Goal: Navigation & Orientation: Find specific page/section

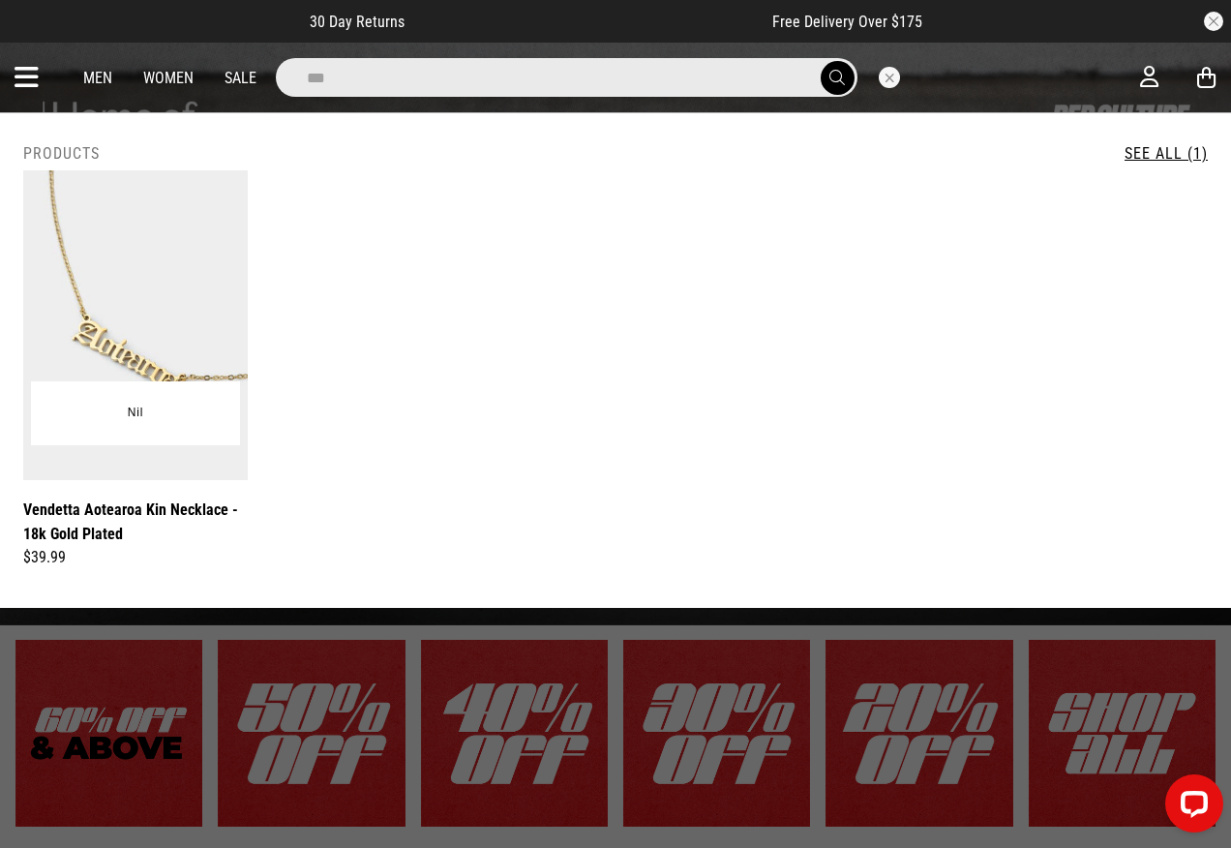
type input "***"
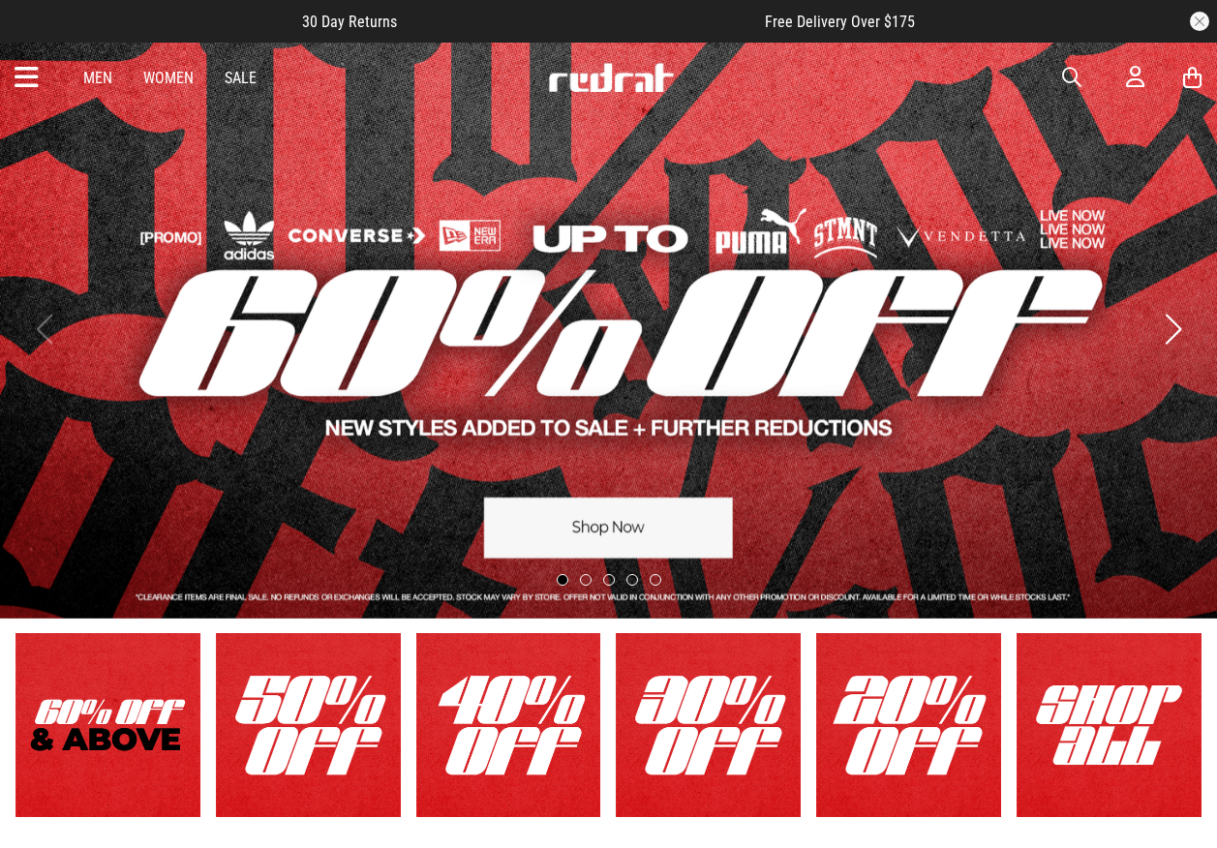
click at [30, 65] on icon at bounding box center [27, 78] width 24 height 32
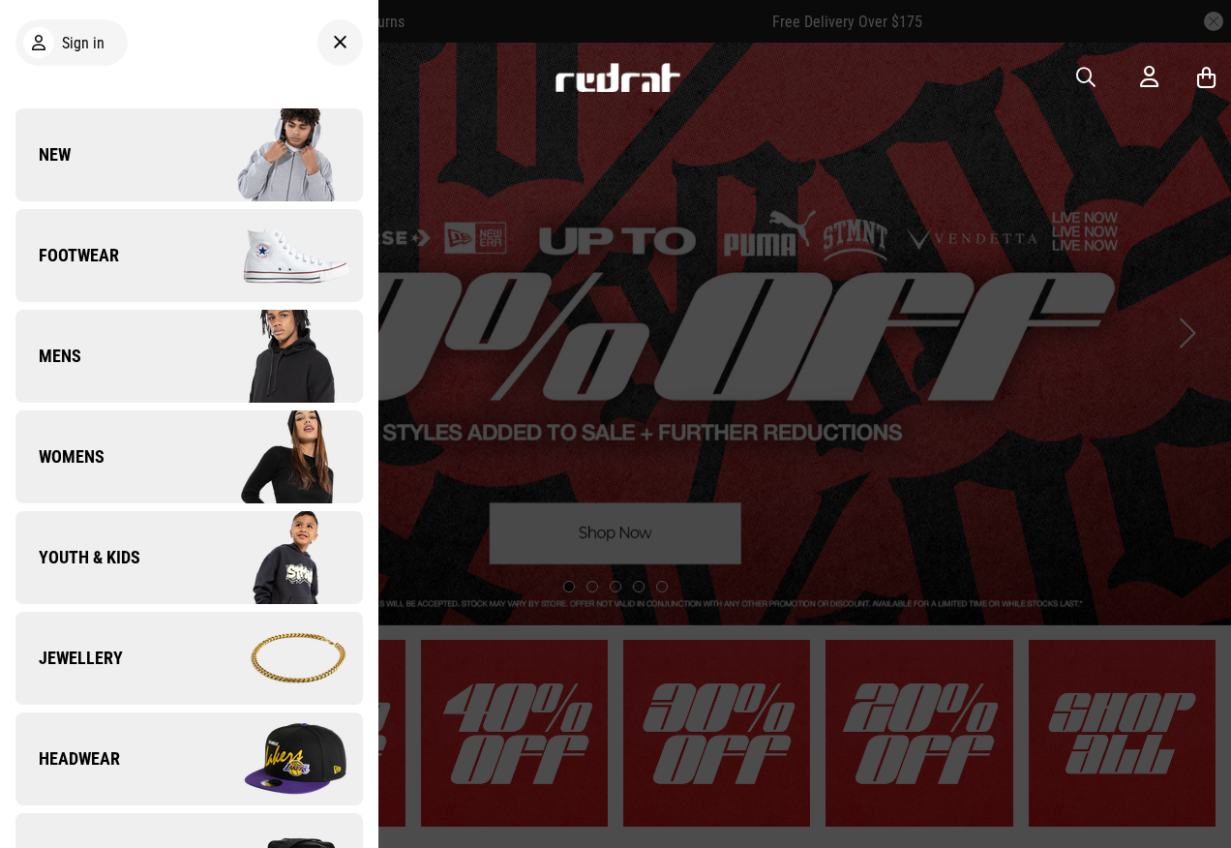
click at [131, 721] on link "Headwear" at bounding box center [189, 759] width 348 height 93
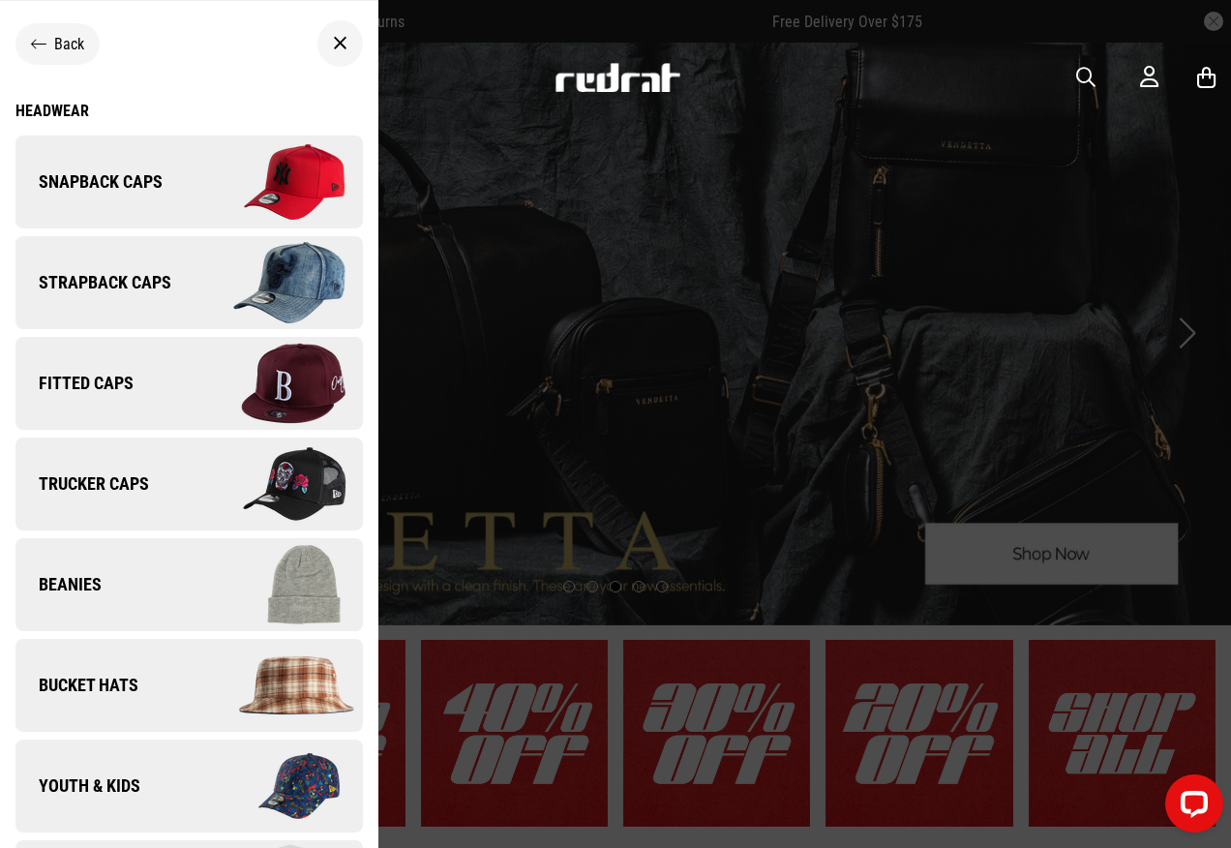
click at [190, 188] on img at bounding box center [275, 182] width 173 height 97
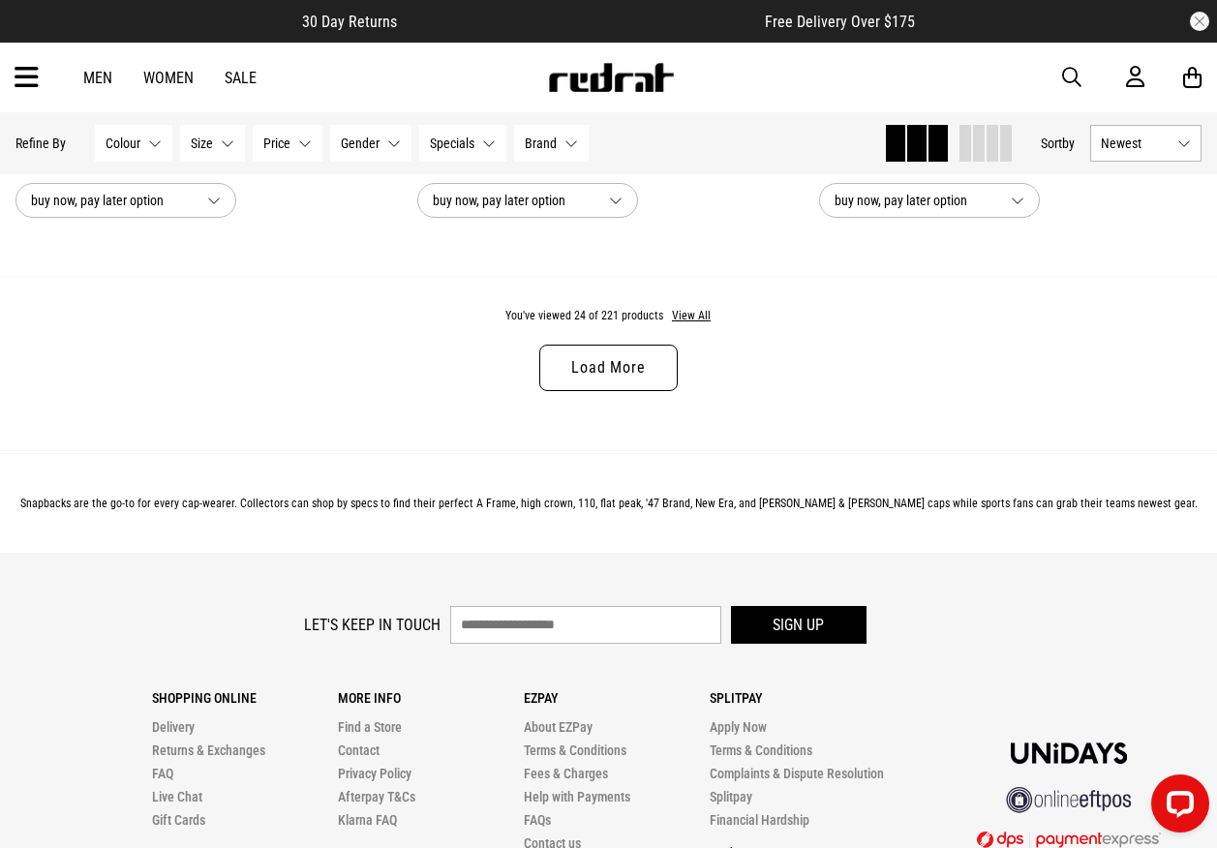
scroll to position [5504, 0]
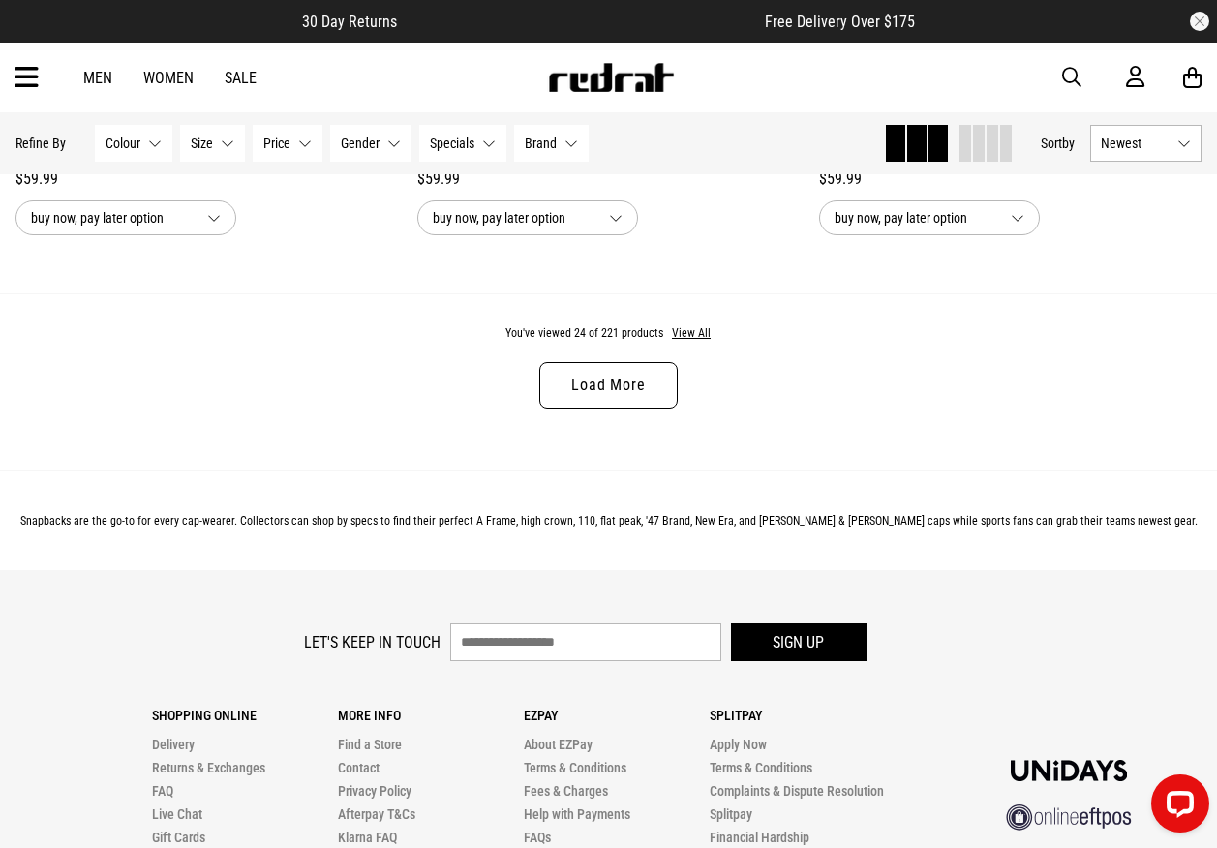
click at [623, 400] on link "Load More" at bounding box center [607, 385] width 137 height 46
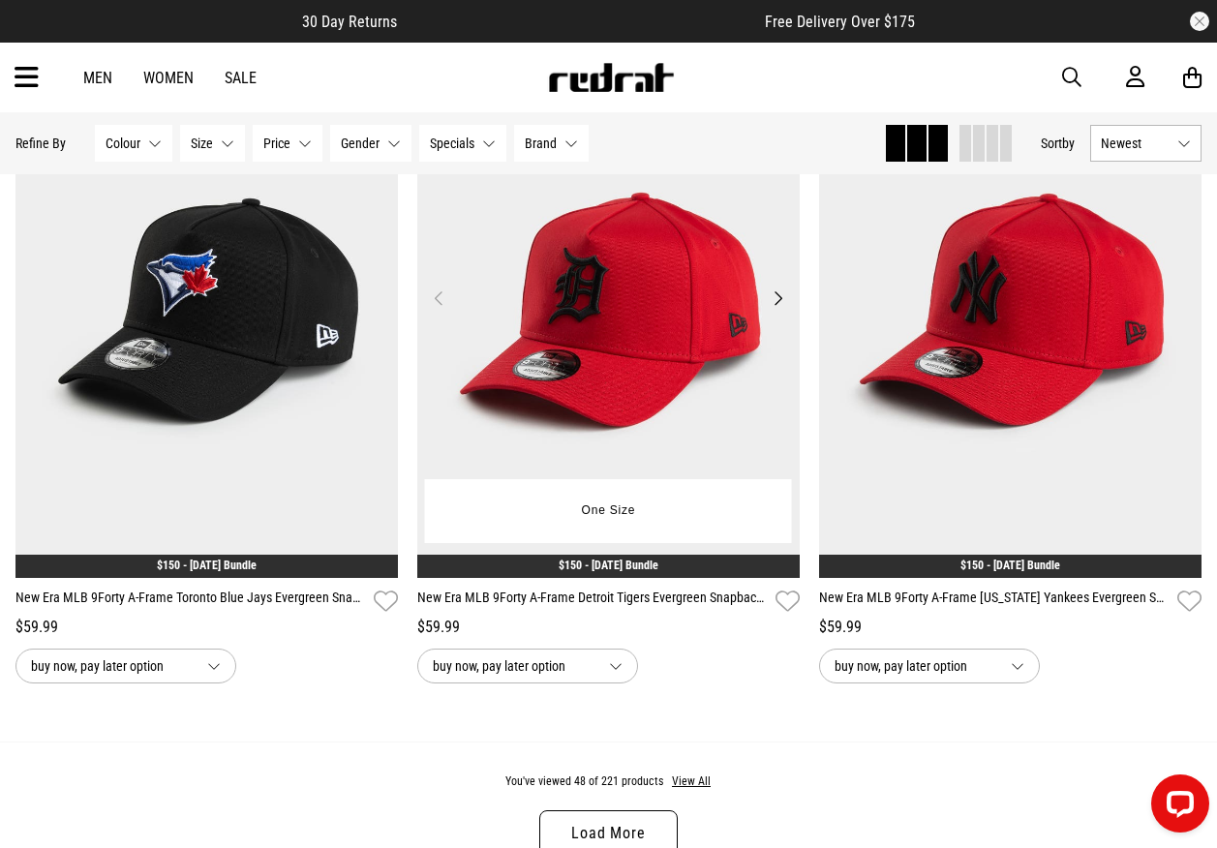
scroll to position [10754, 0]
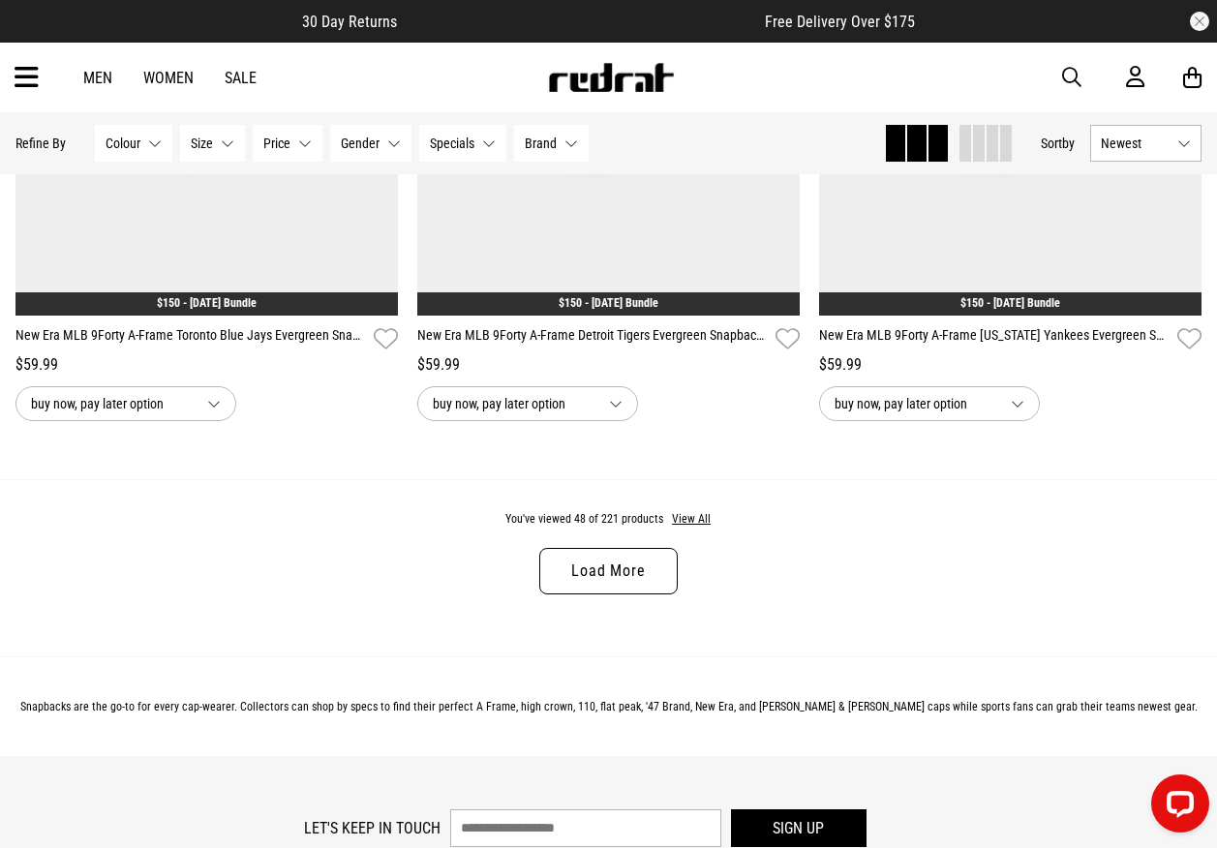
click at [654, 577] on link "Load More" at bounding box center [607, 571] width 137 height 46
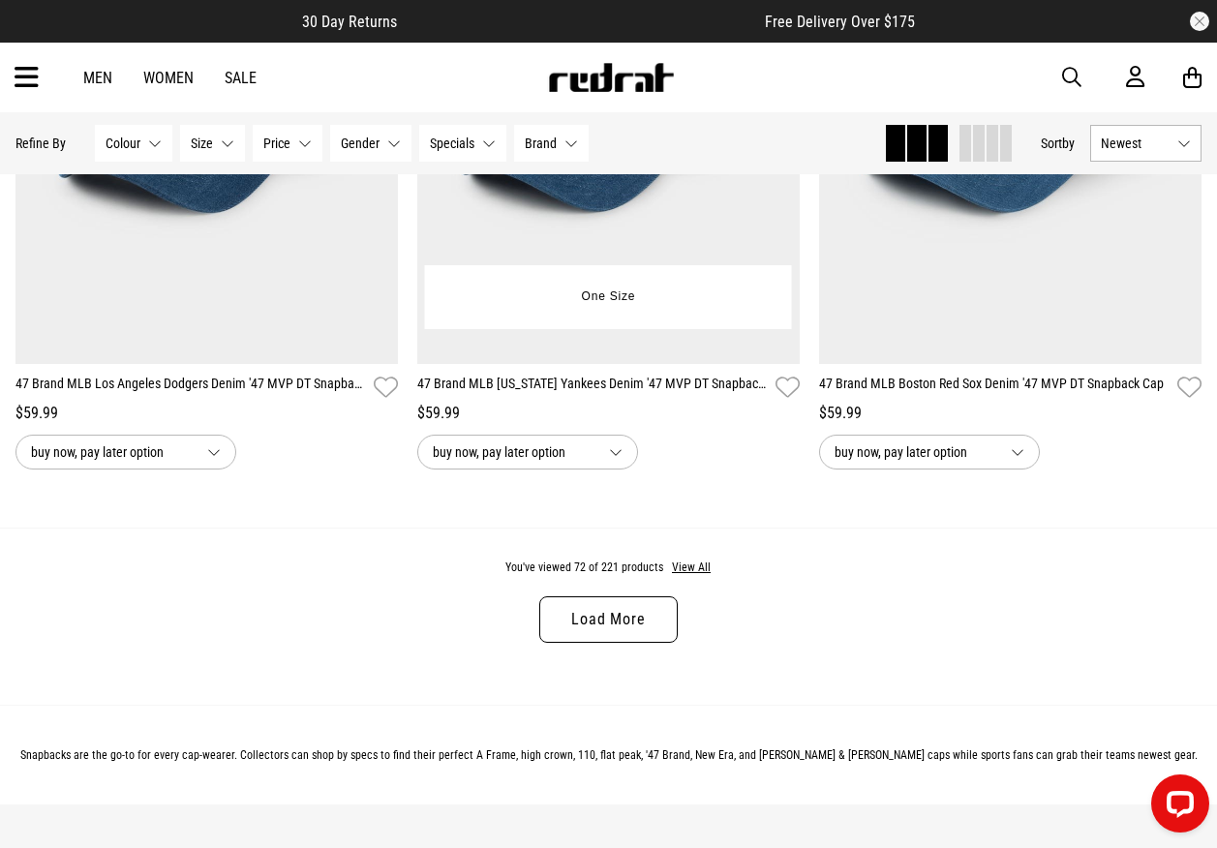
scroll to position [16369, 0]
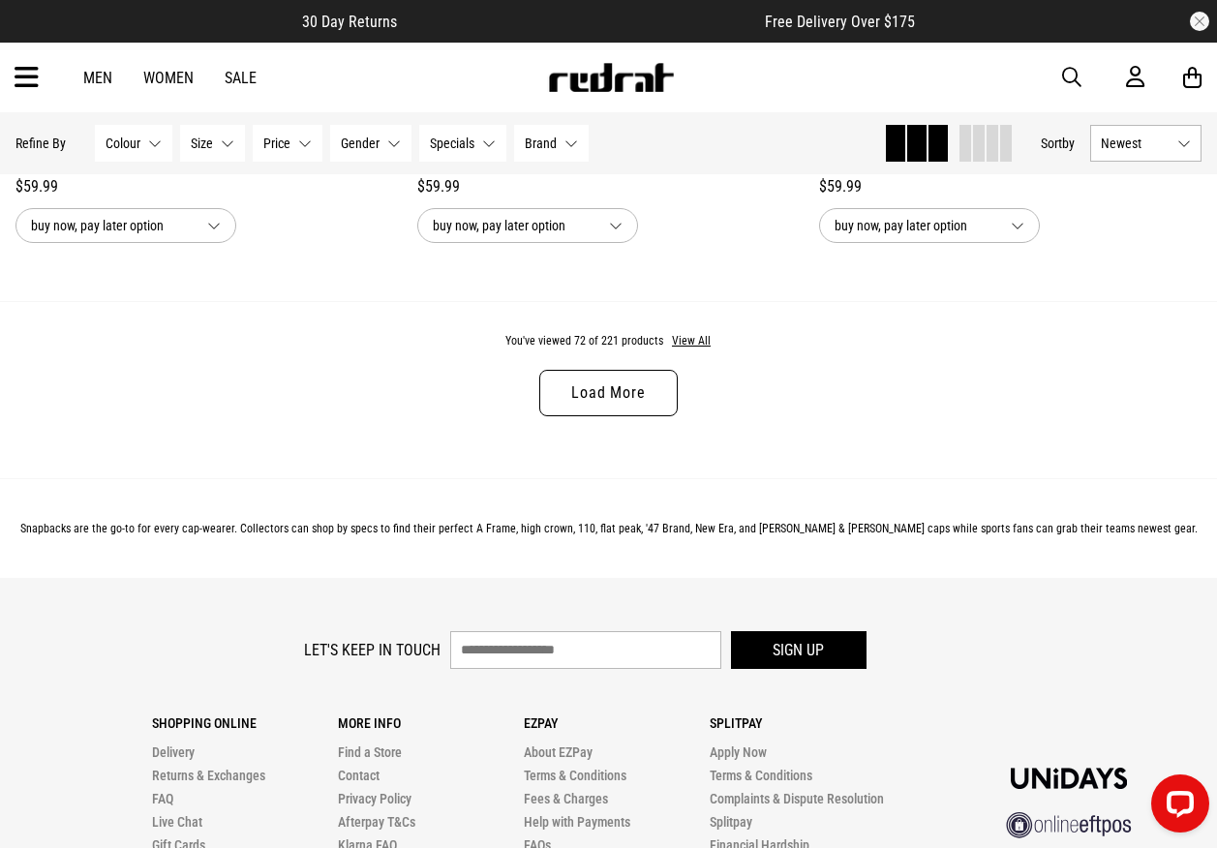
click at [637, 416] on link "Load More" at bounding box center [607, 393] width 137 height 46
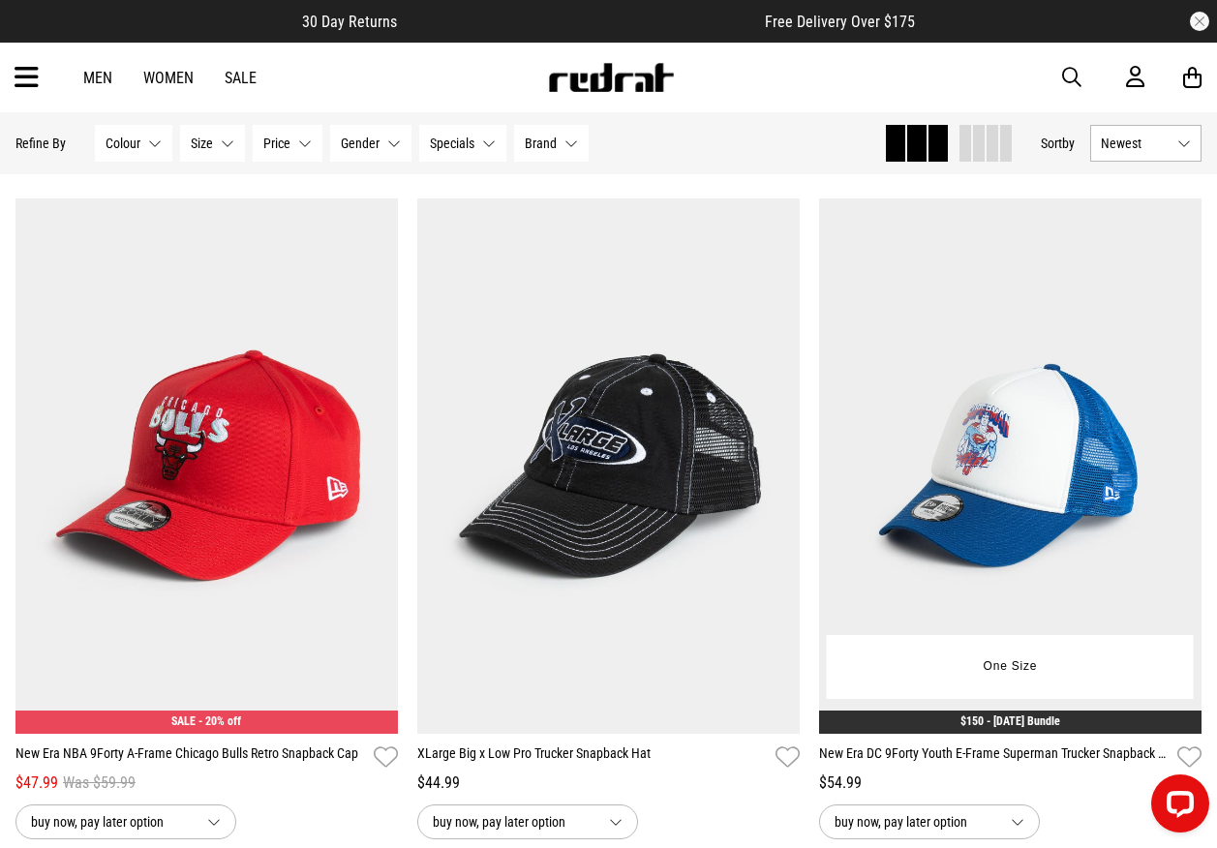
scroll to position [21597, 0]
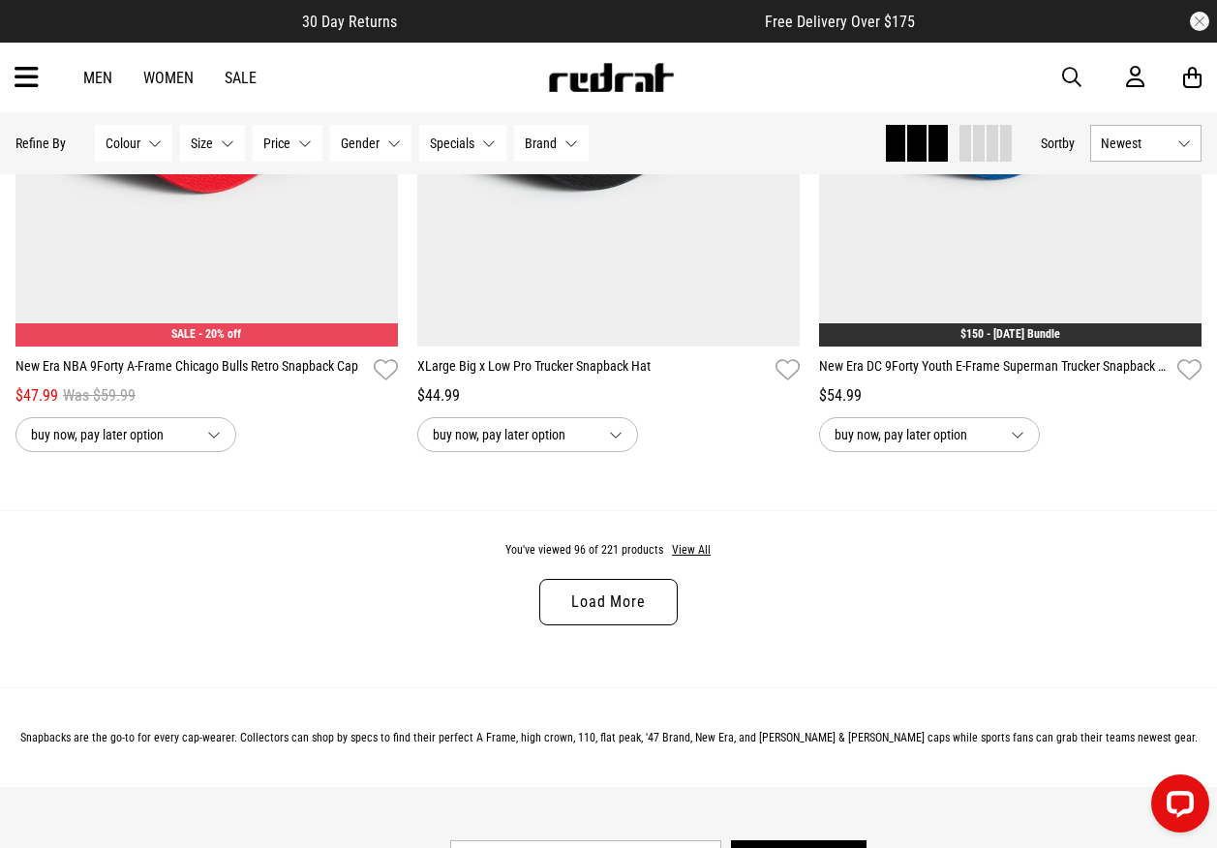
click at [569, 618] on link "Load More" at bounding box center [607, 602] width 137 height 46
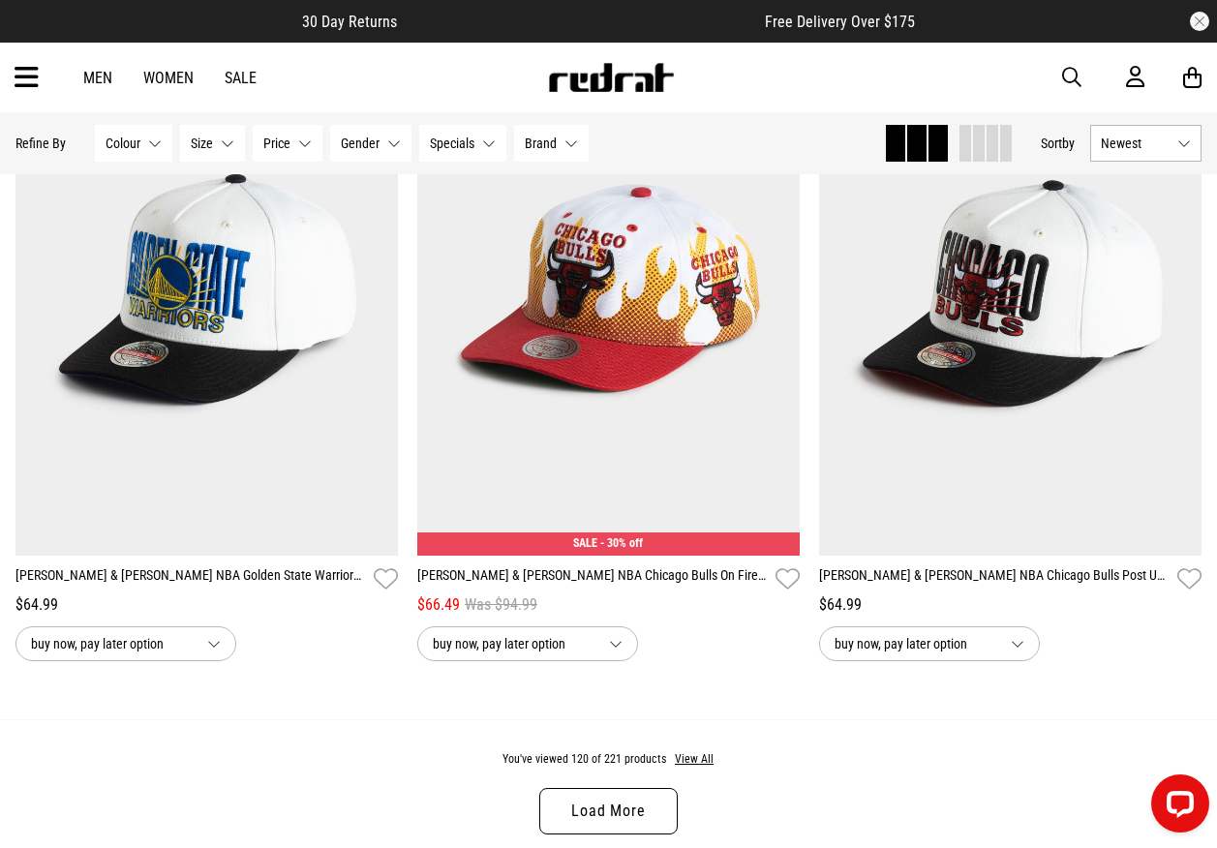
scroll to position [27115, 0]
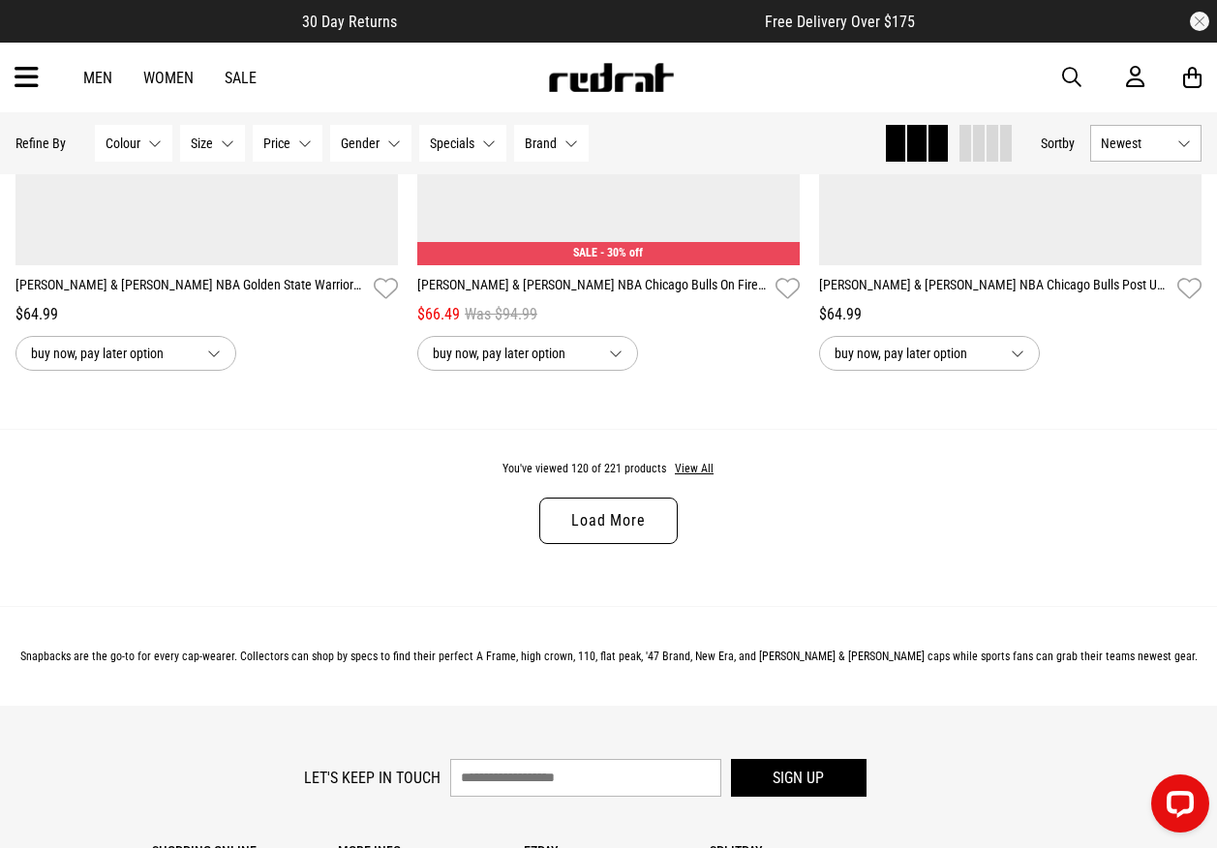
click at [541, 542] on link "Load More" at bounding box center [607, 521] width 137 height 46
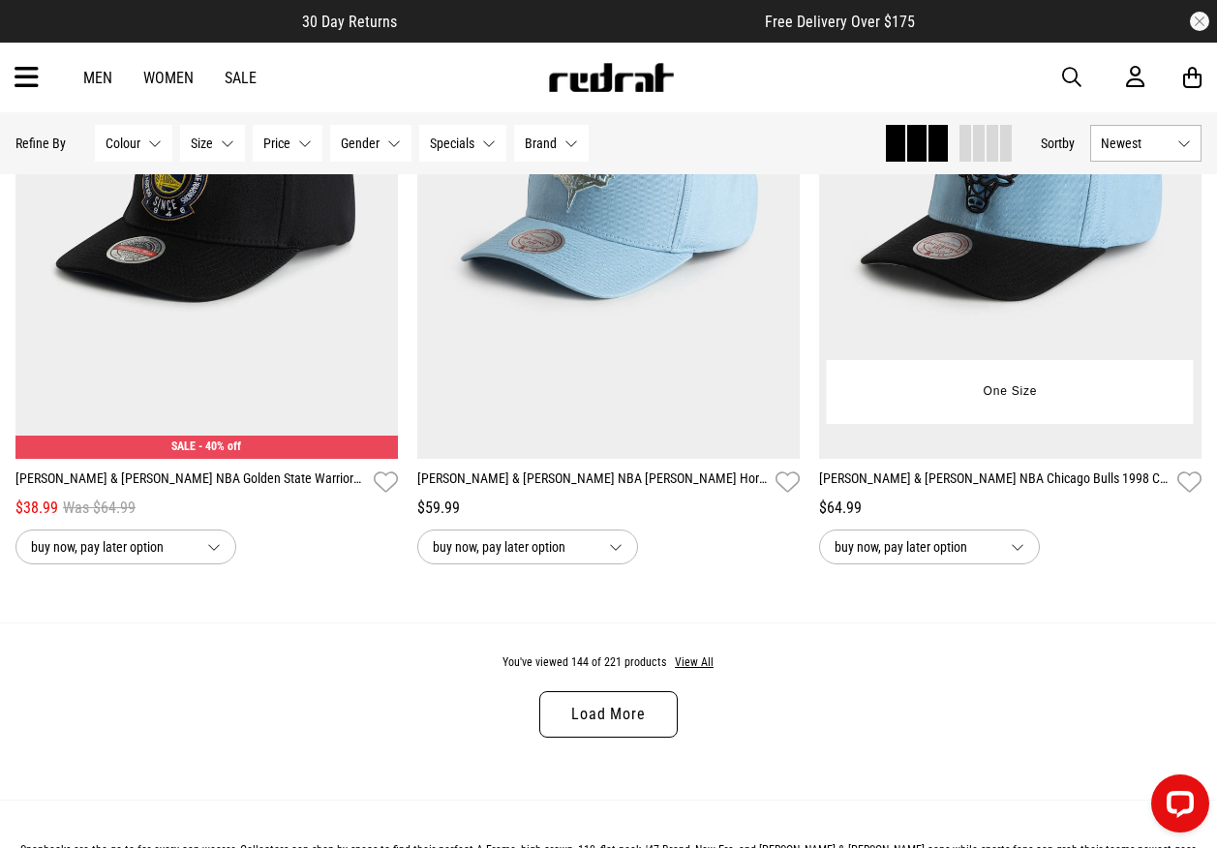
scroll to position [32536, 0]
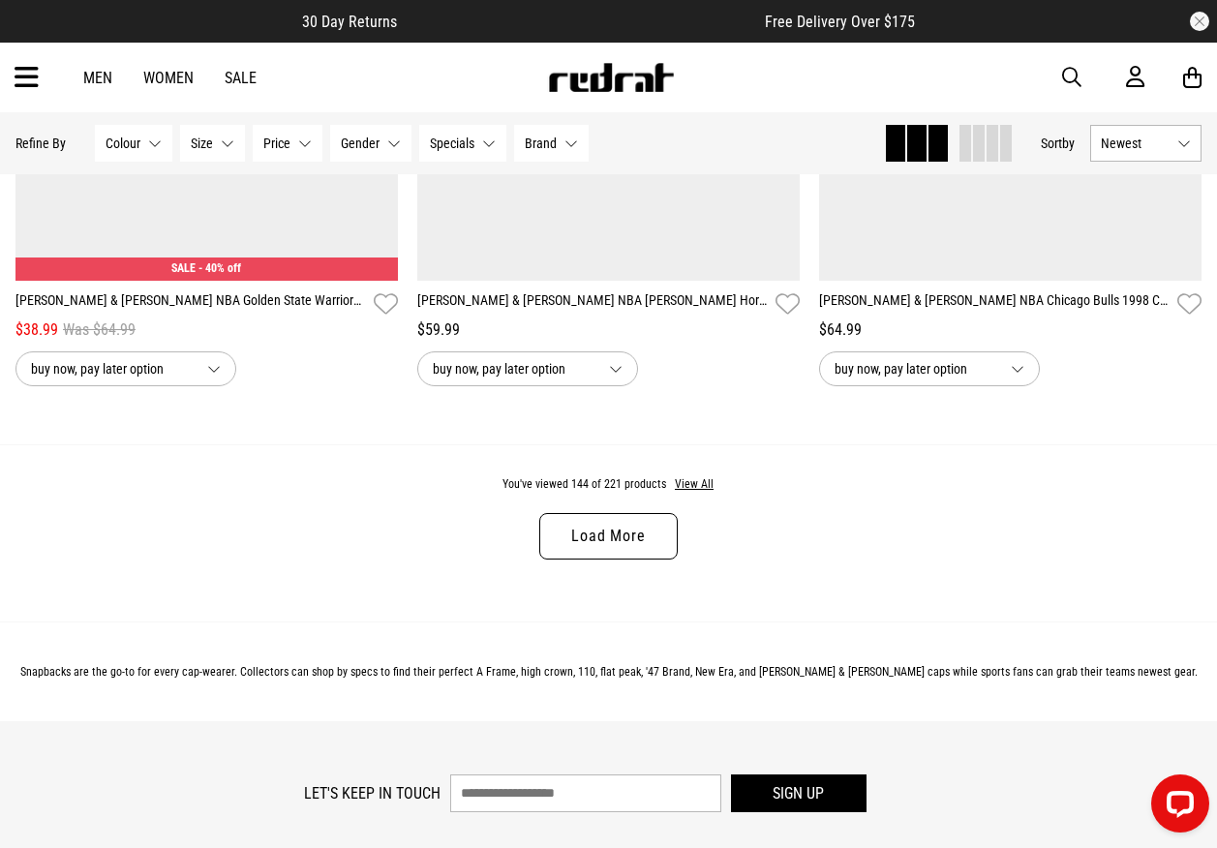
click at [628, 560] on link "Load More" at bounding box center [607, 536] width 137 height 46
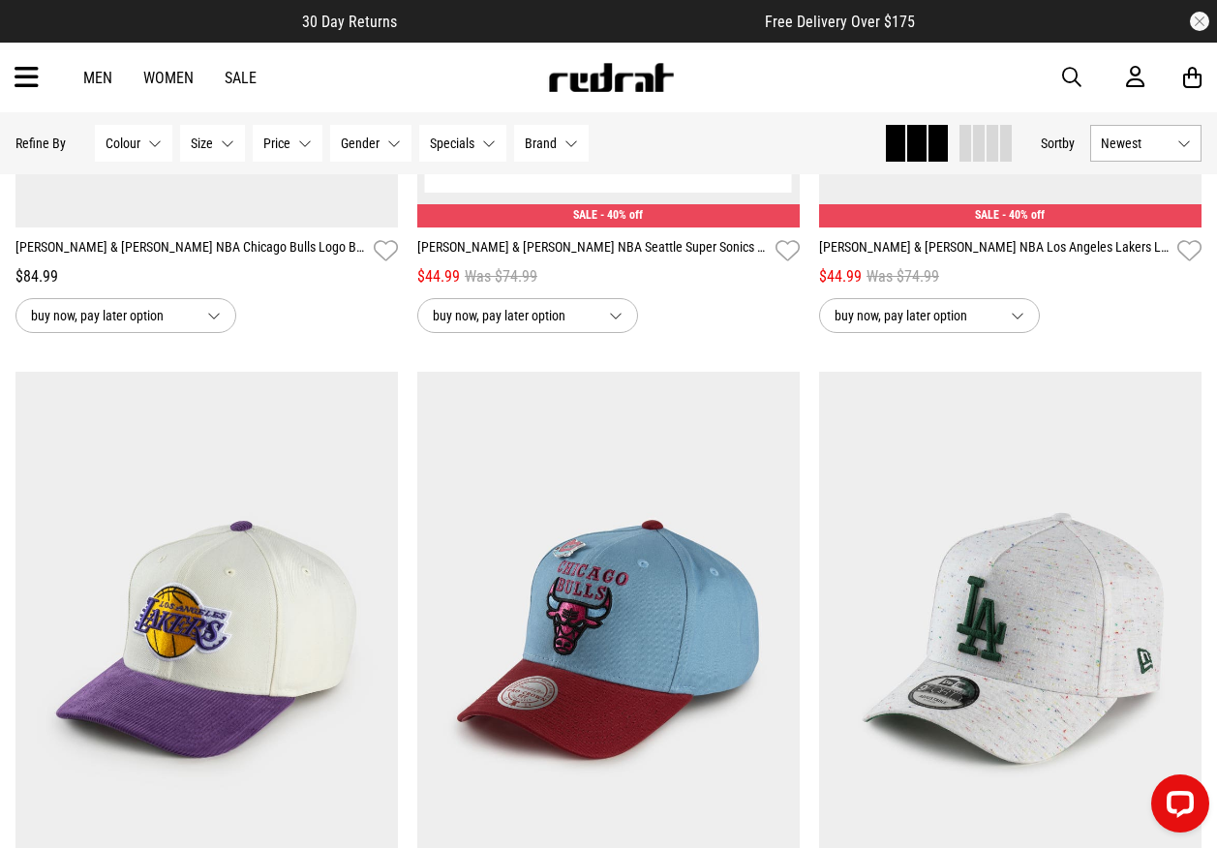
scroll to position [36311, 0]
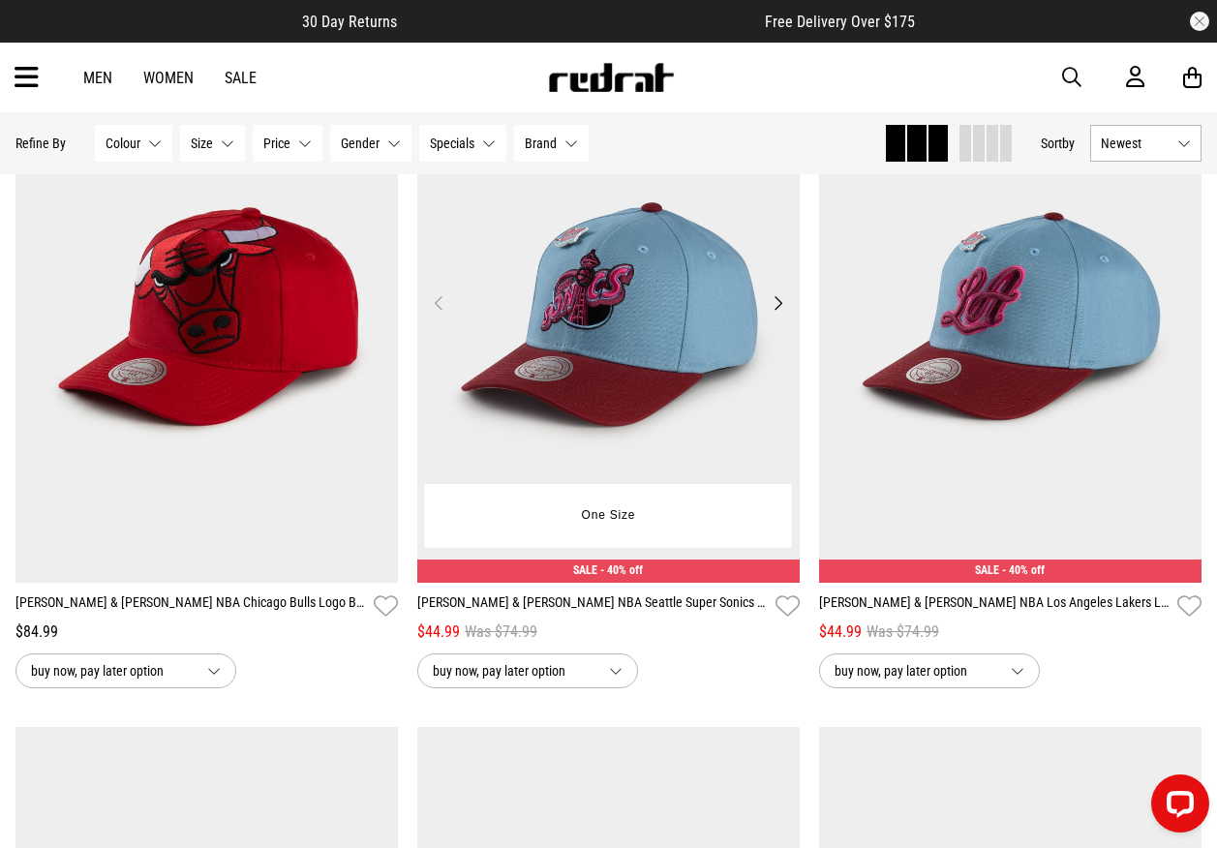
click at [776, 315] on button "Next" at bounding box center [778, 302] width 24 height 23
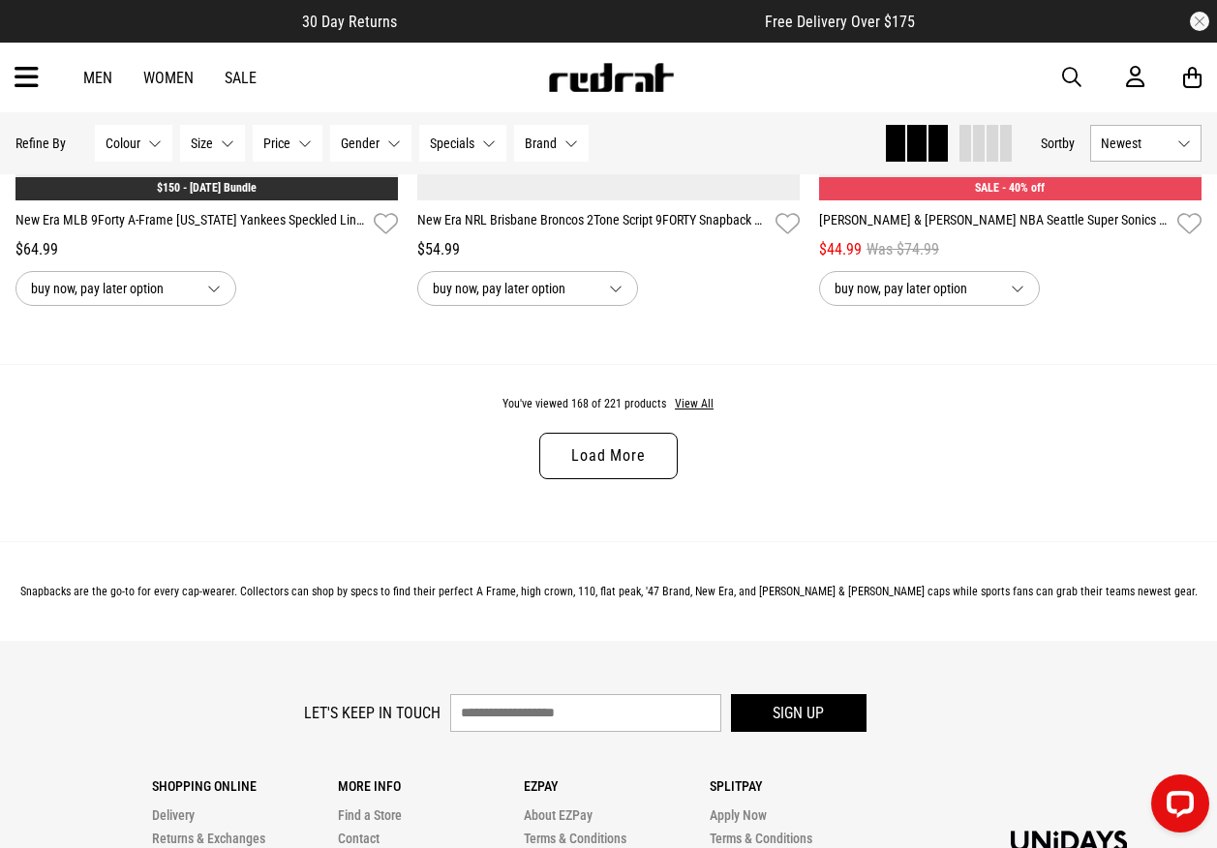
scroll to position [38054, 0]
click at [611, 478] on link "Load More" at bounding box center [607, 455] width 137 height 46
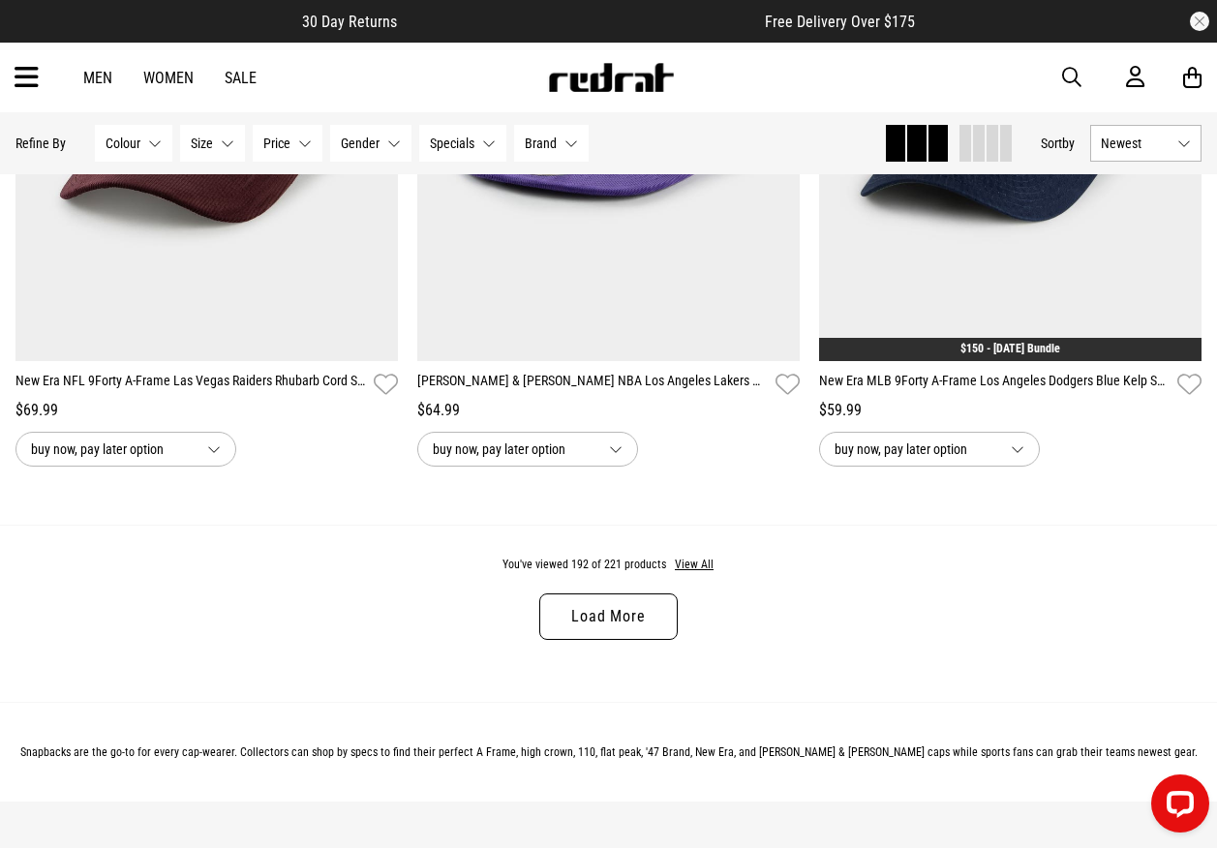
scroll to position [43475, 0]
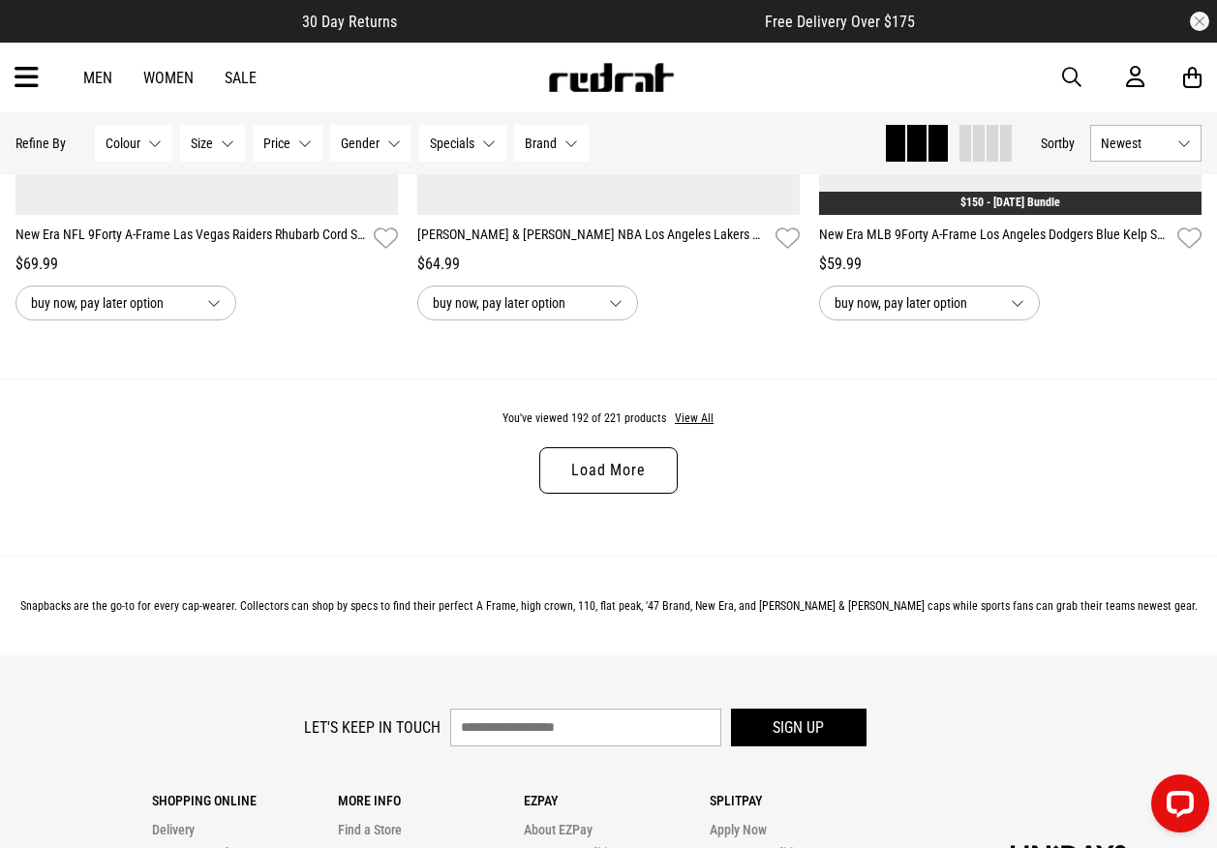
click at [630, 494] on link "Load More" at bounding box center [607, 470] width 137 height 46
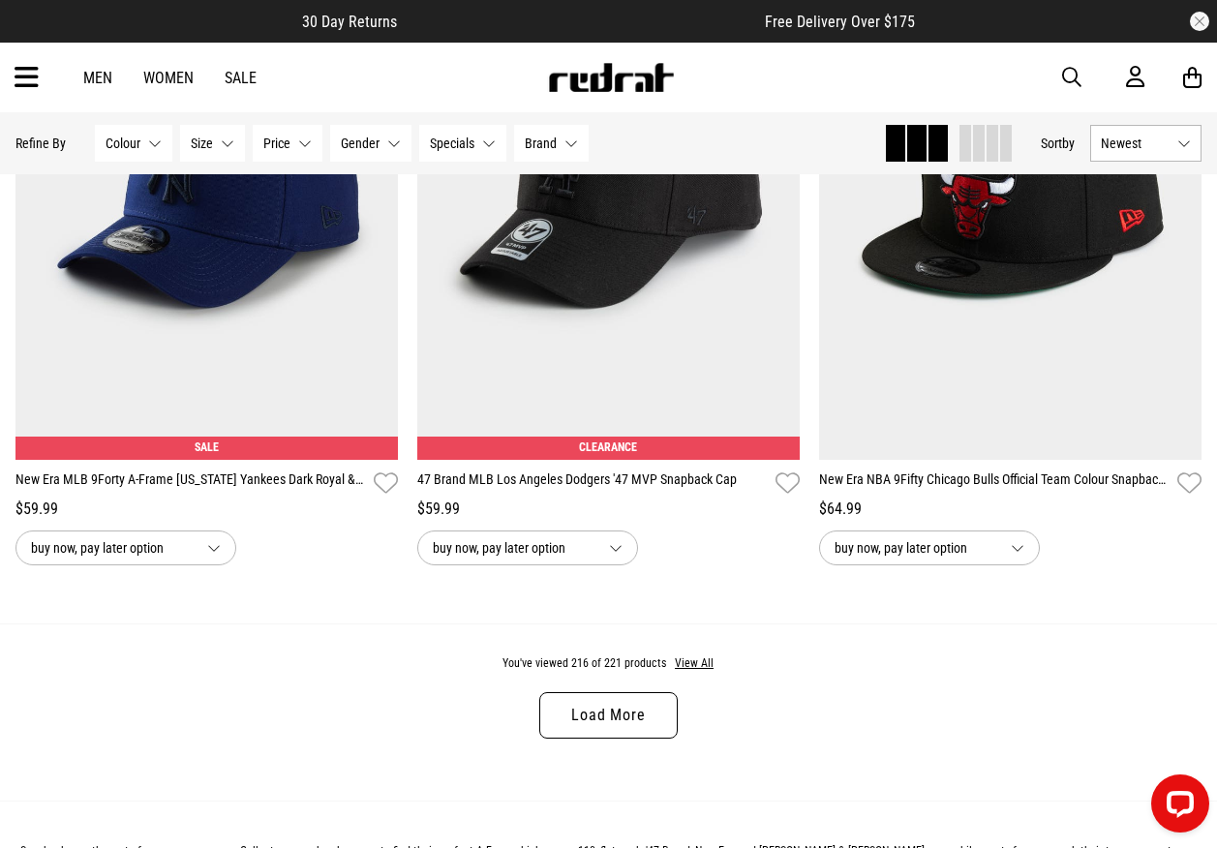
scroll to position [48703, 0]
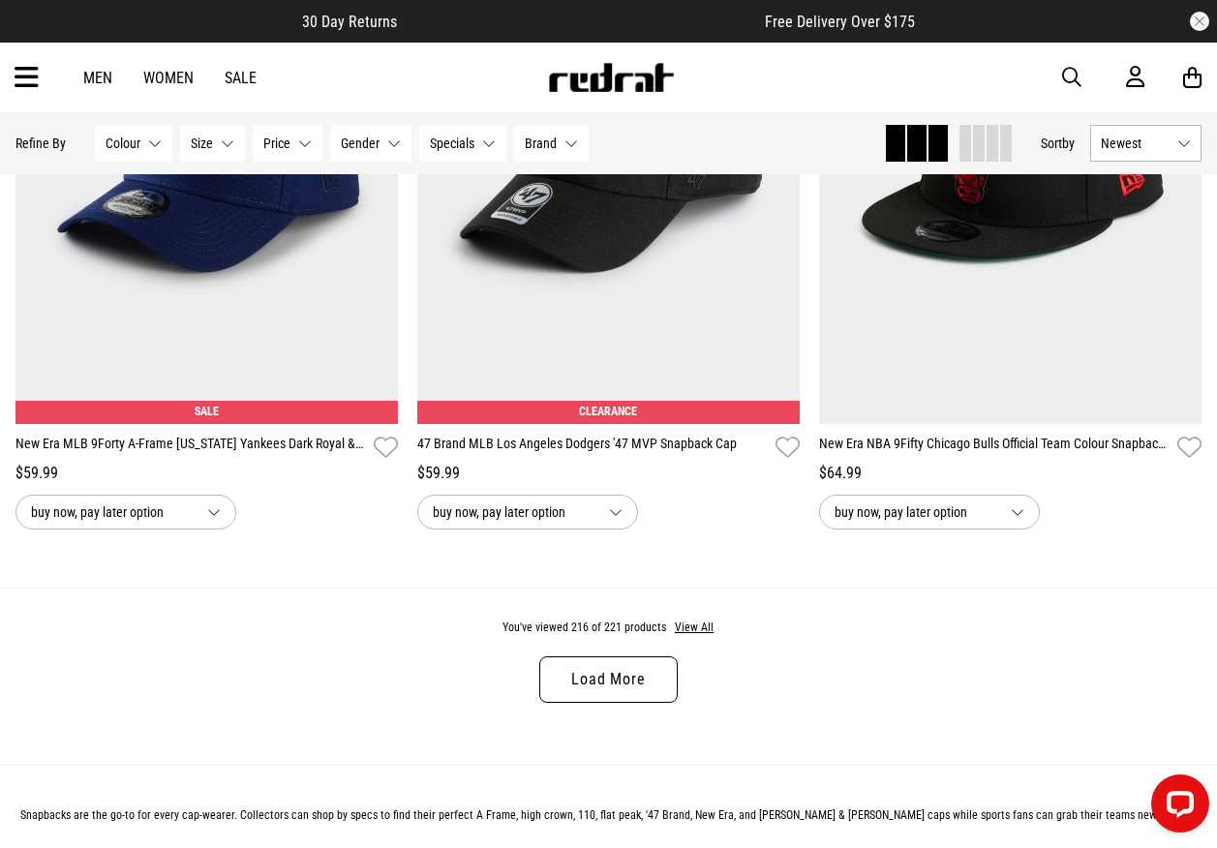
click at [600, 703] on link "Load More" at bounding box center [607, 679] width 137 height 46
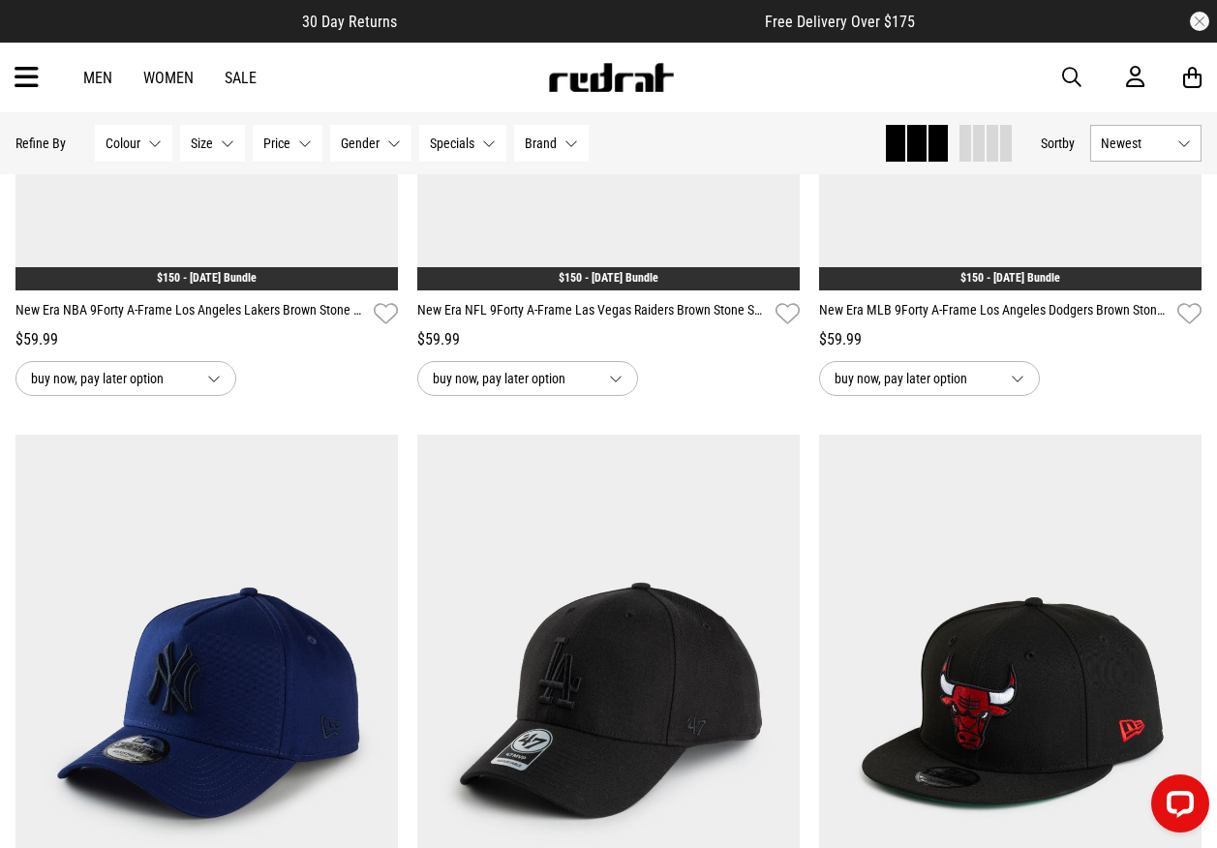
scroll to position [48122, 0]
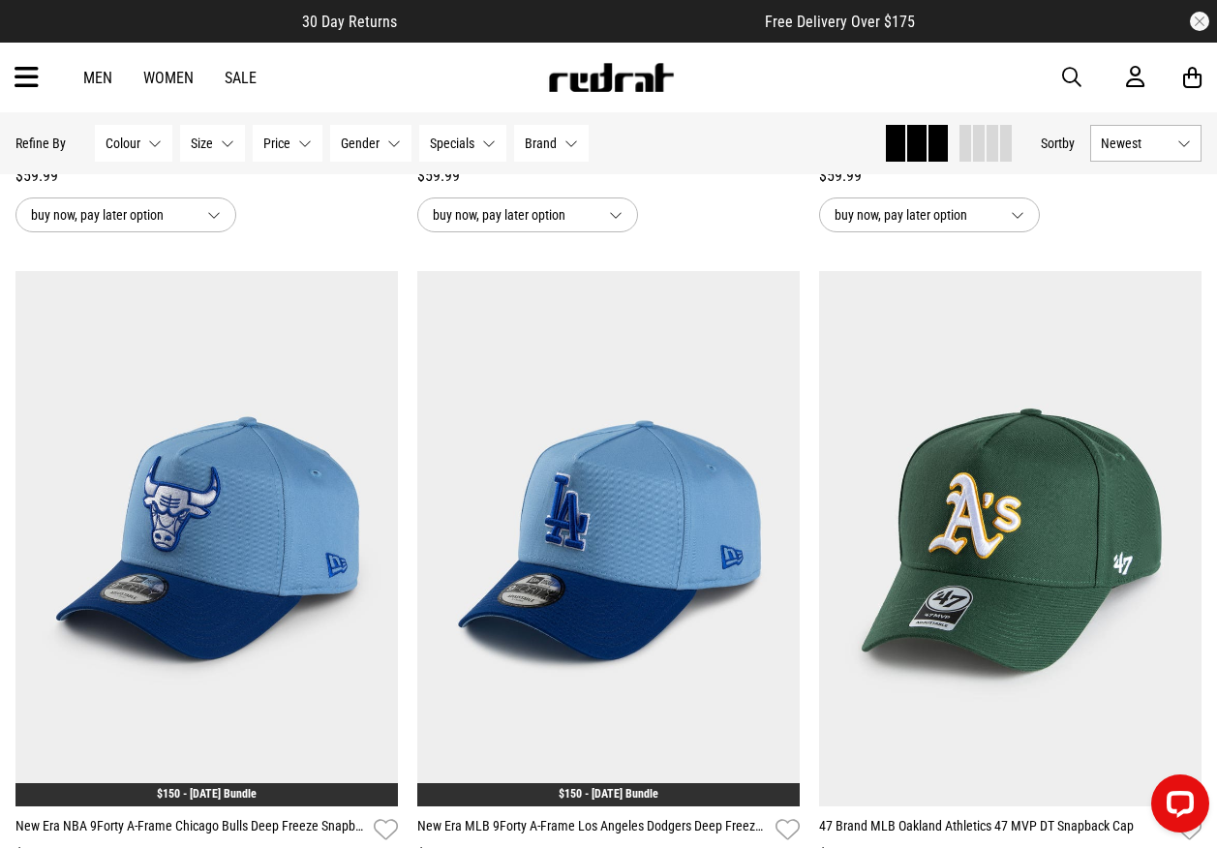
drag, startPoint x: 810, startPoint y: 519, endPoint x: 812, endPoint y: 438, distance: 81.3
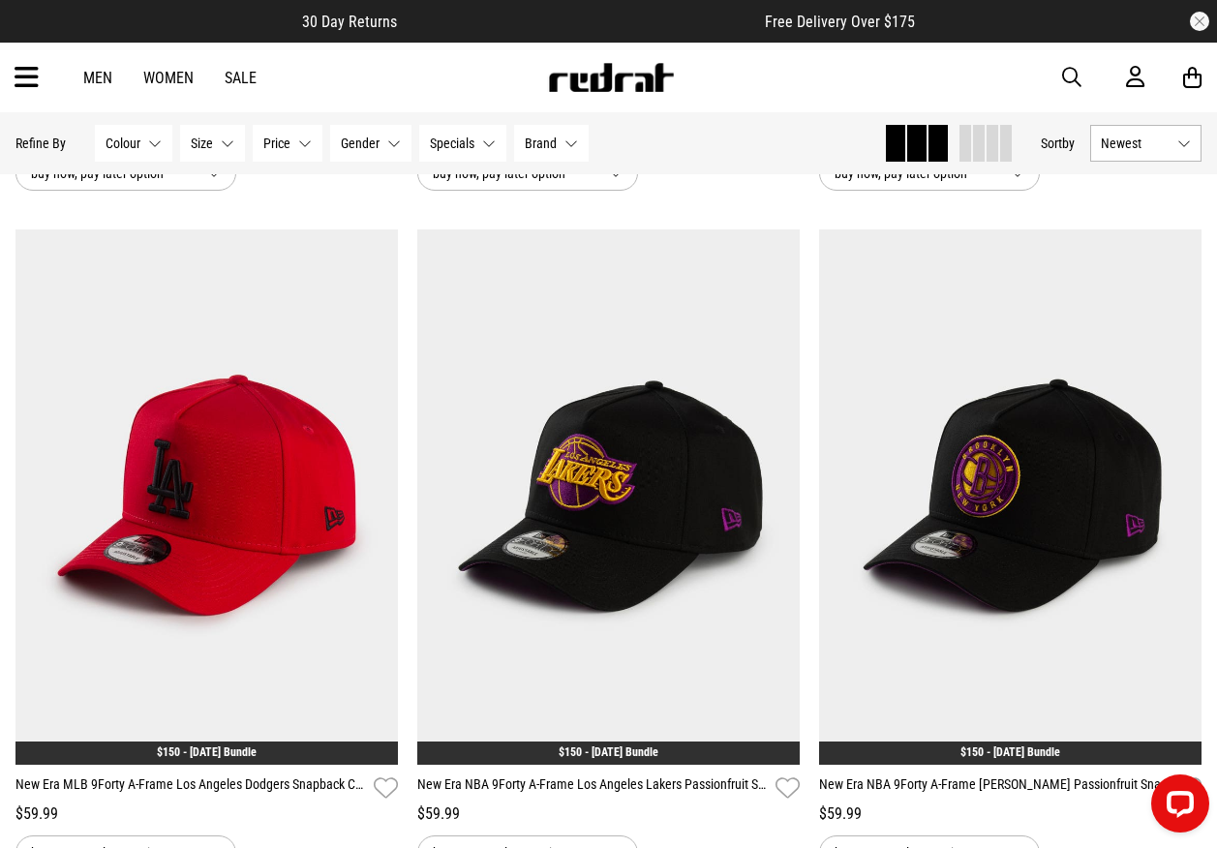
scroll to position [46293, 0]
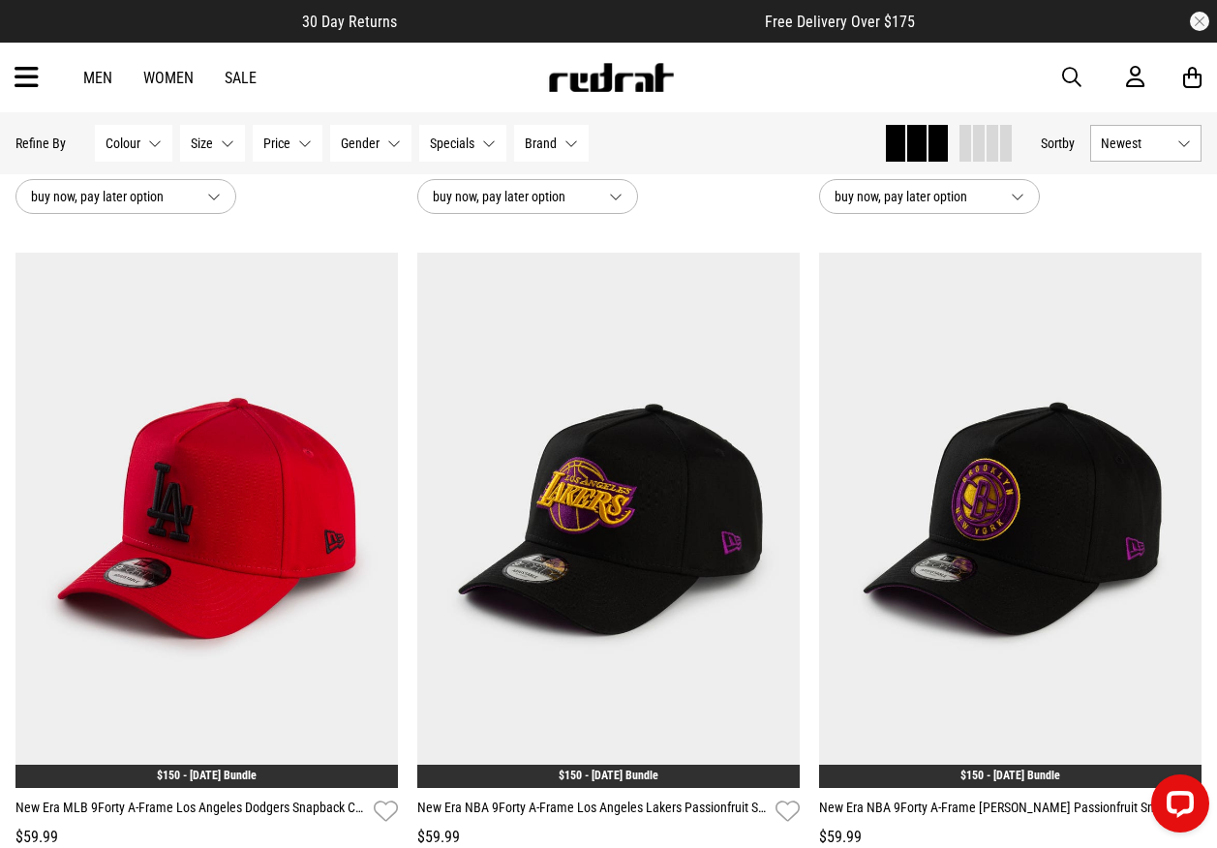
drag, startPoint x: 809, startPoint y: 438, endPoint x: 813, endPoint y: 376, distance: 62.1
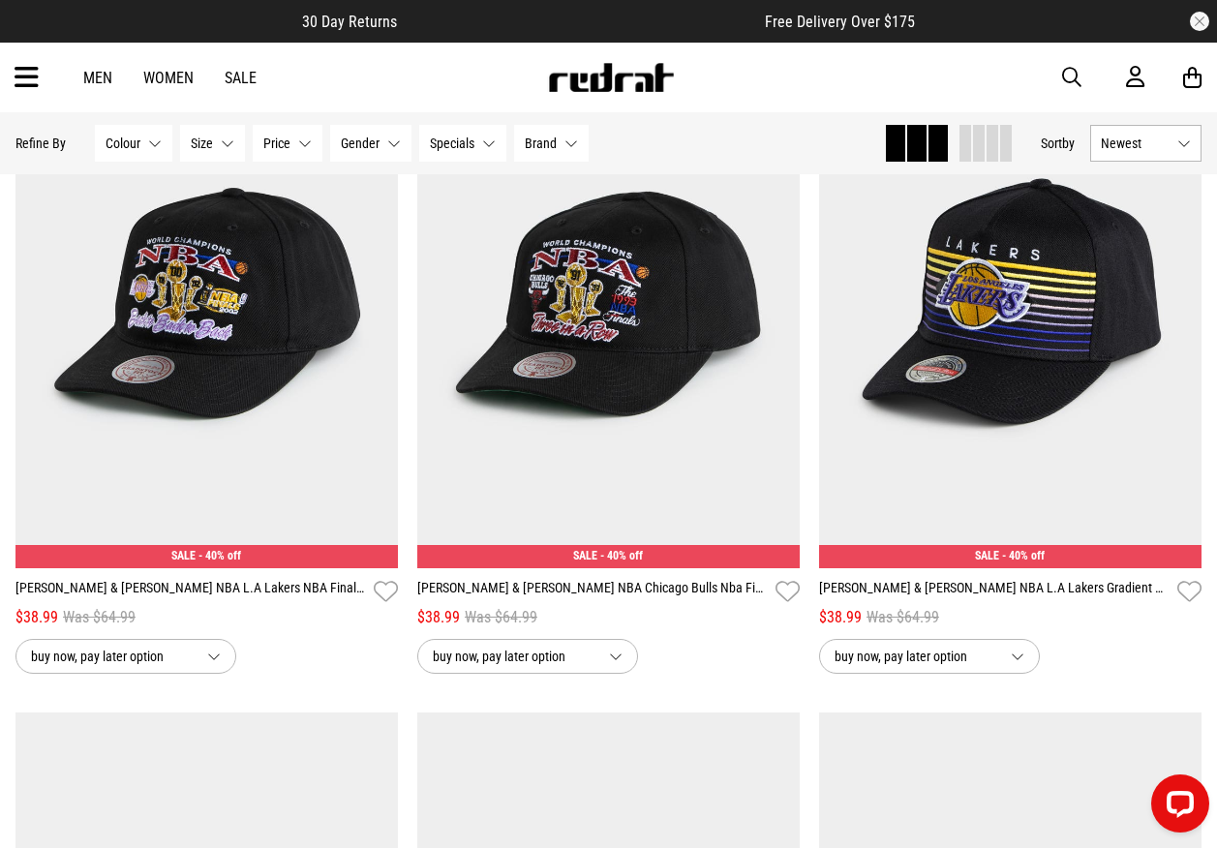
drag, startPoint x: 811, startPoint y: 386, endPoint x: 813, endPoint y: 333, distance: 53.3
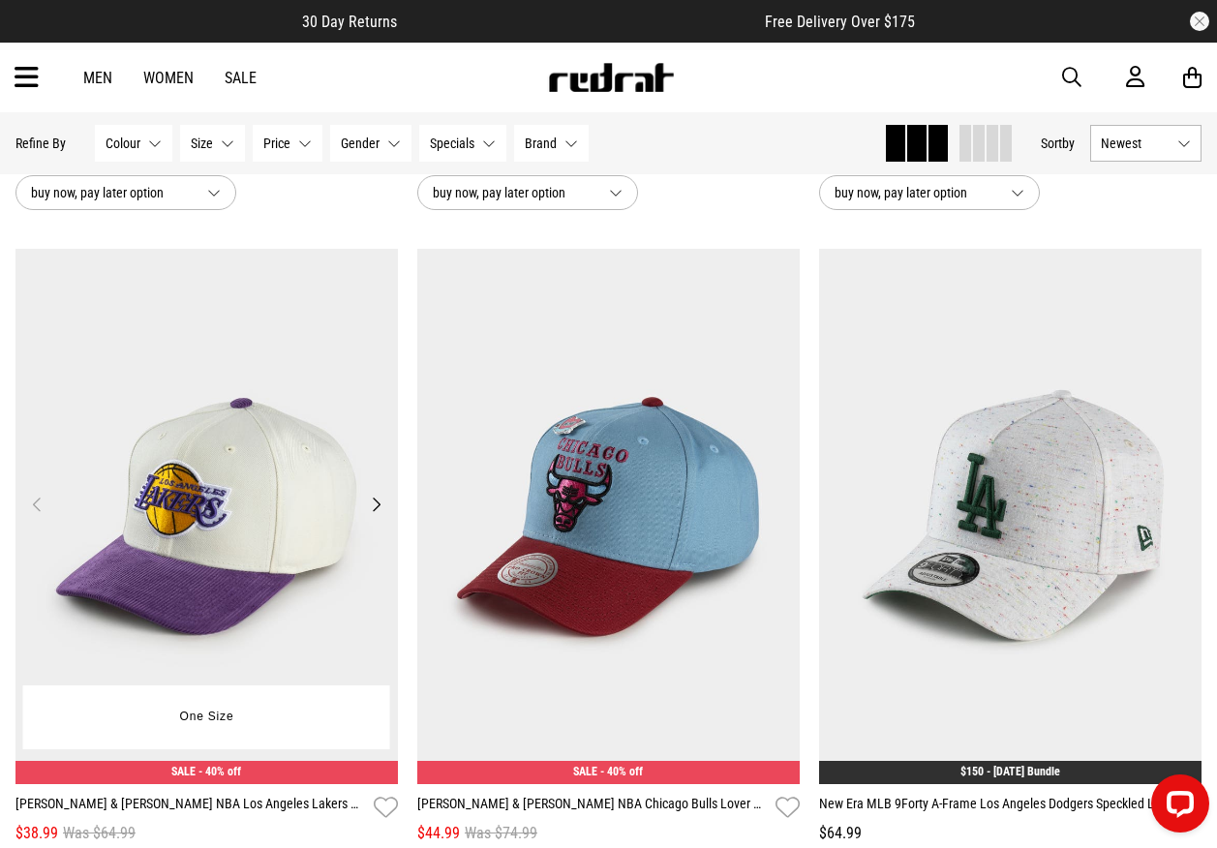
scroll to position [37001, 0]
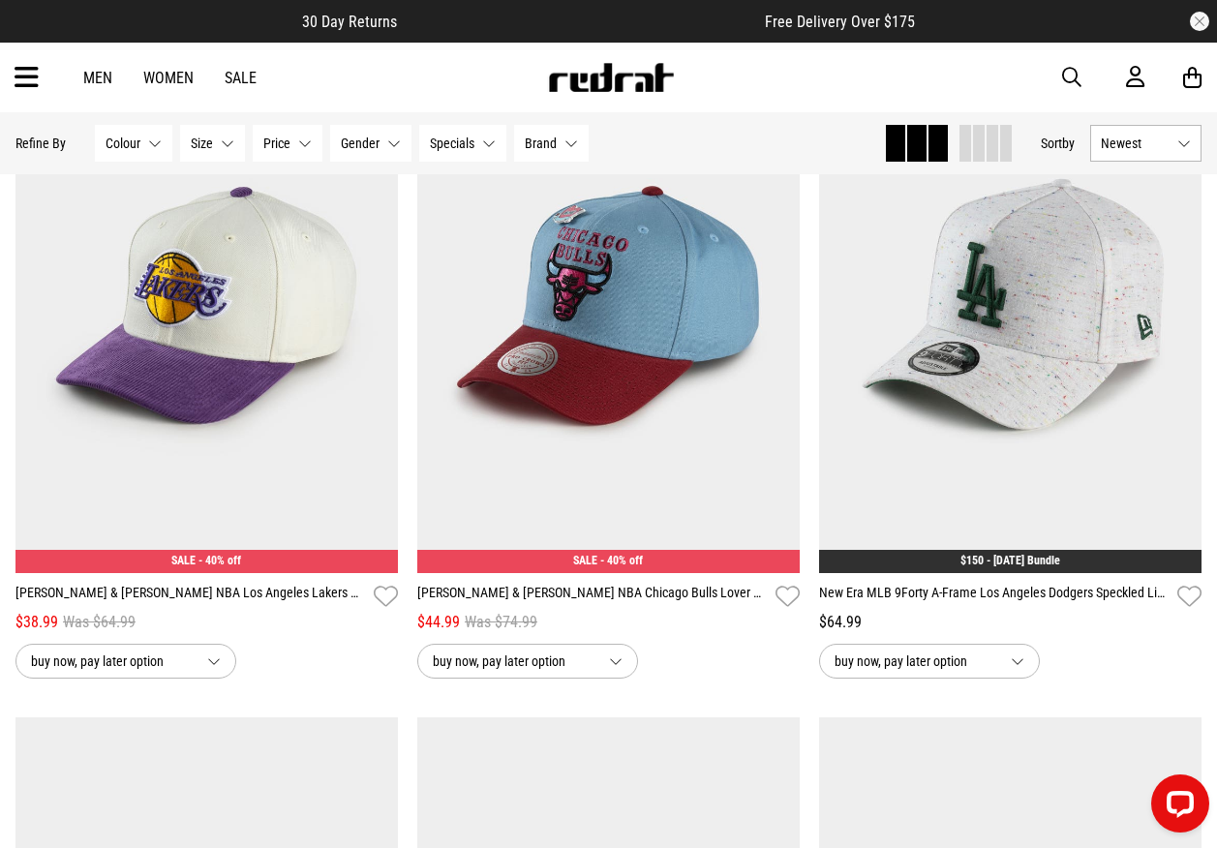
click at [589, 81] on img at bounding box center [611, 77] width 128 height 29
